Goal: Transaction & Acquisition: Subscribe to service/newsletter

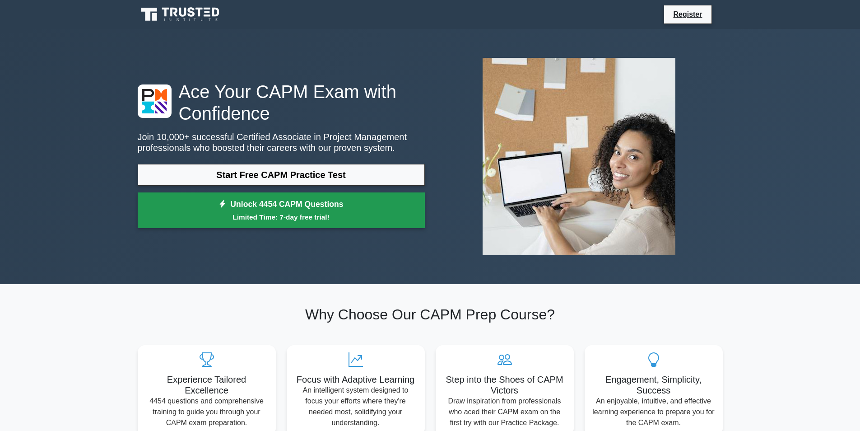
click at [184, 220] on small "Limited Time: 7-day free trial!" at bounding box center [281, 217] width 265 height 10
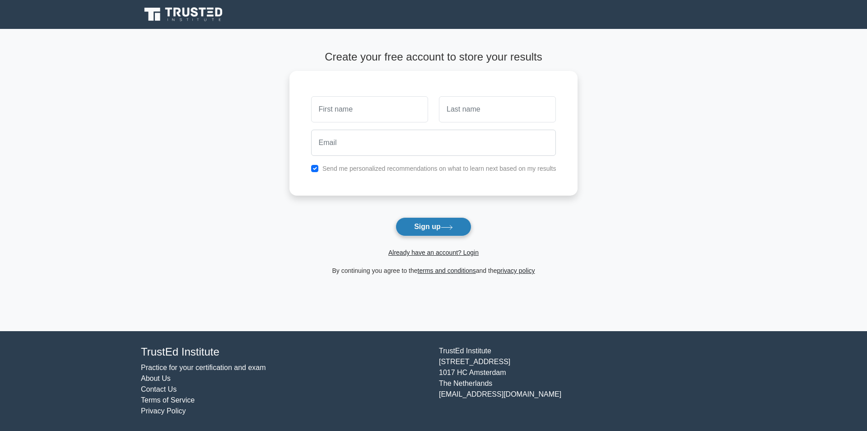
click at [408, 223] on button "Sign up" at bounding box center [434, 226] width 76 height 19
click at [409, 234] on button "Sign up" at bounding box center [434, 226] width 76 height 19
click at [468, 225] on button "Sign up" at bounding box center [434, 226] width 76 height 19
